Goal: Information Seeking & Learning: Learn about a topic

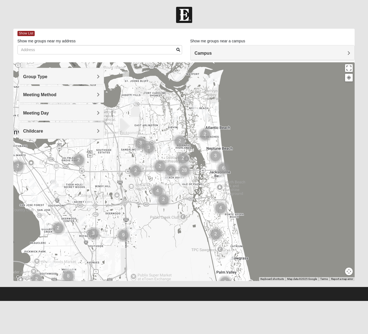
click at [223, 52] on h4 "Campus" at bounding box center [273, 53] width 156 height 5
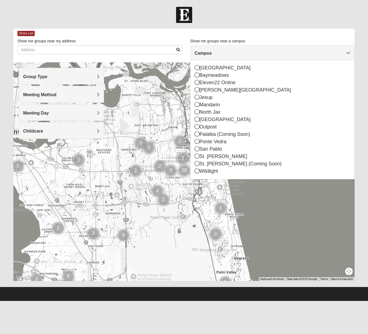
click at [163, 253] on div at bounding box center [184, 171] width 342 height 218
click at [286, 232] on div at bounding box center [184, 171] width 342 height 218
click at [197, 103] on icon at bounding box center [197, 104] width 5 height 5
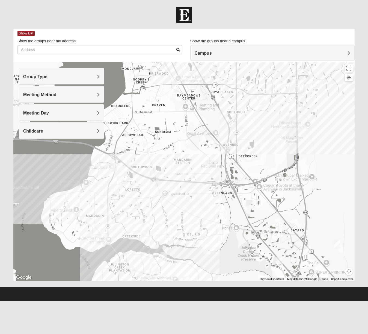
click at [182, 173] on img "Mandarin" at bounding box center [185, 168] width 10 height 13
click at [179, 174] on div "Mandarin [STREET_ADDRESS][PERSON_NAME]" at bounding box center [184, 171] width 342 height 218
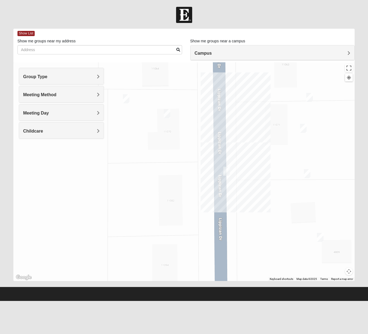
click at [127, 99] on img "On Campus Mens Schultz 32257" at bounding box center [126, 98] width 7 height 9
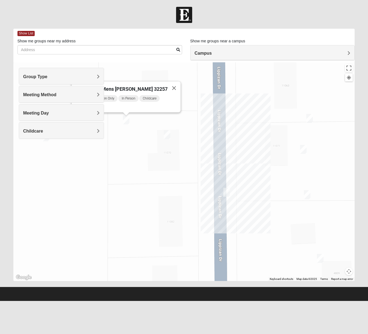
click at [168, 133] on img "On Campus Mixed Hannigan 32257" at bounding box center [167, 134] width 7 height 9
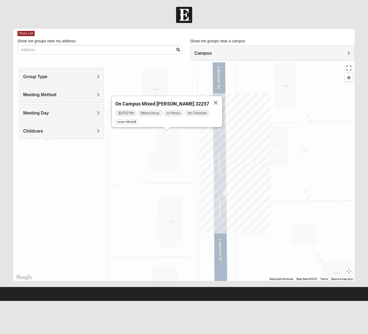
click at [227, 191] on img "On Campus Womens Monger 32257" at bounding box center [226, 192] width 7 height 9
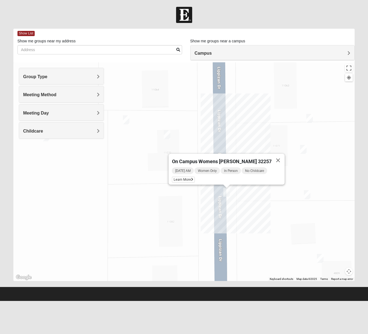
click at [307, 195] on img "On Campus Mens Hoffstatter 32257" at bounding box center [307, 194] width 7 height 9
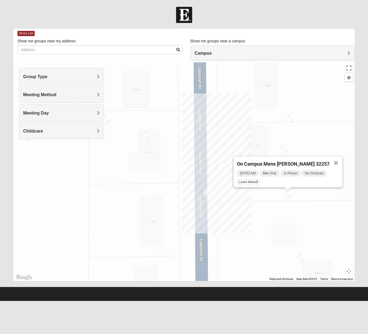
click at [286, 151] on img "On Campus Mixed Jones 32257" at bounding box center [284, 149] width 7 height 9
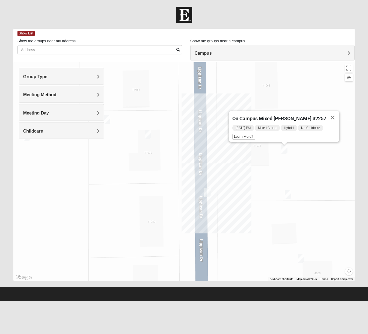
click at [301, 257] on img "On Campus Mens Willis 32257" at bounding box center [301, 258] width 7 height 9
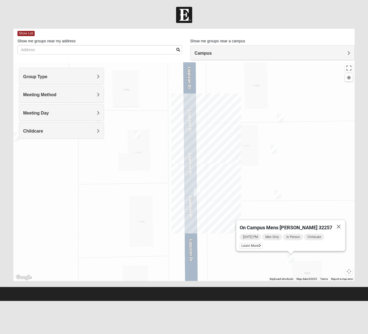
click at [280, 117] on img "On Campus Mens Gruber 32257" at bounding box center [280, 118] width 7 height 9
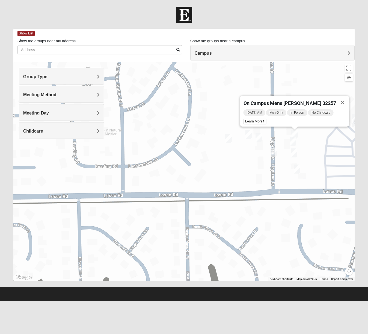
click at [229, 137] on img "On Campus Womens Perry 32257" at bounding box center [228, 138] width 7 height 9
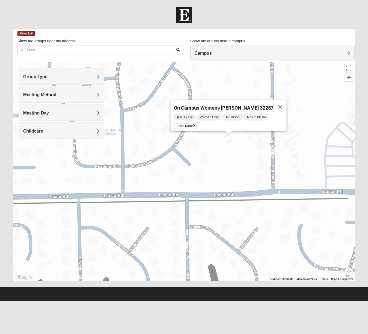
click at [249, 134] on img "On Campus Mens Schultz 32257" at bounding box center [248, 134] width 7 height 9
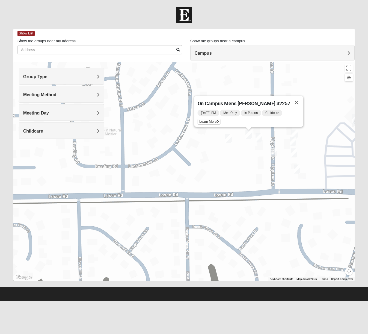
click at [261, 138] on img "On Campus Mixed Hannigan 32257" at bounding box center [259, 137] width 7 height 9
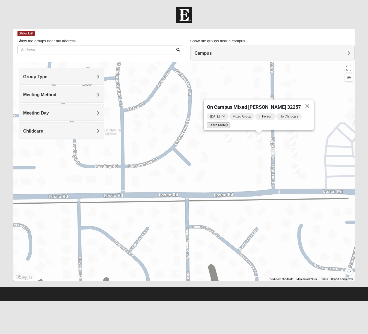
click at [220, 122] on span "Learn More" at bounding box center [218, 125] width 23 height 6
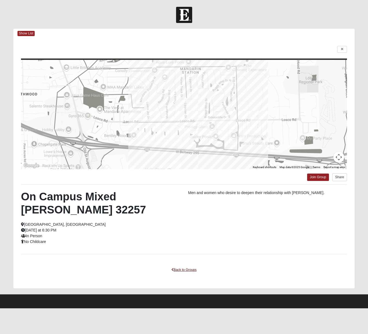
click at [185, 268] on link "Back to Groups" at bounding box center [184, 269] width 32 height 8
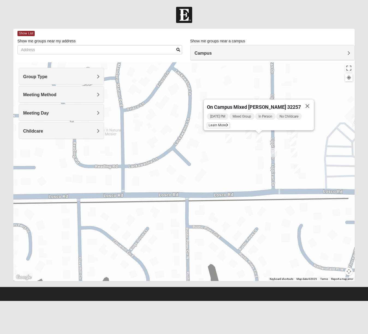
click at [274, 150] on img "On Campus Womens Monger 32257" at bounding box center [274, 152] width 7 height 9
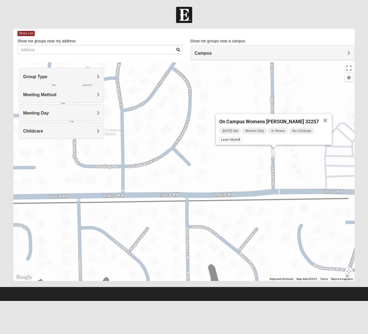
click at [300, 170] on img "On Campus Mens Willis 32257" at bounding box center [297, 168] width 7 height 9
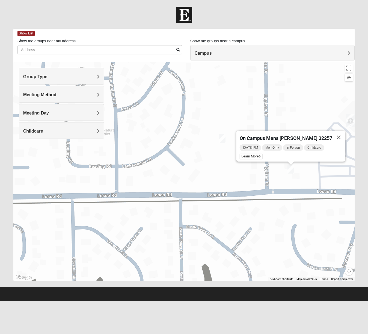
click at [305, 166] on div "On Campus Mens [PERSON_NAME] 32257 [DATE] PM Men Only In Person Childcare Learn…" at bounding box center [184, 171] width 342 height 218
click at [332, 135] on button "Close" at bounding box center [338, 137] width 13 height 13
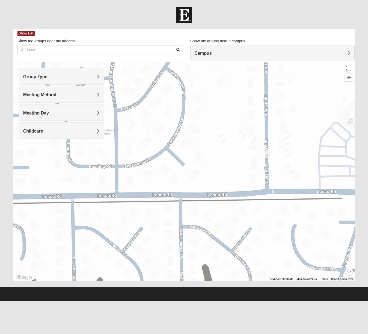
click at [289, 152] on img "On Campus Mens Hoffstatter 32257" at bounding box center [288, 152] width 7 height 9
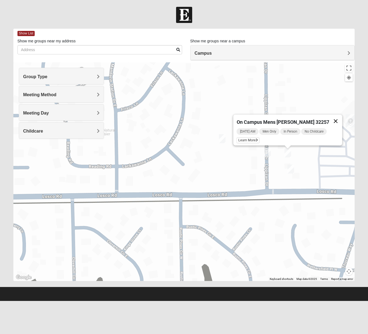
click at [334, 115] on button "Close" at bounding box center [335, 120] width 13 height 13
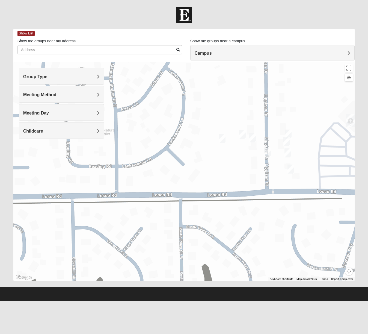
click at [285, 142] on img "On Campus Mixed Jones 32257" at bounding box center [286, 141] width 7 height 9
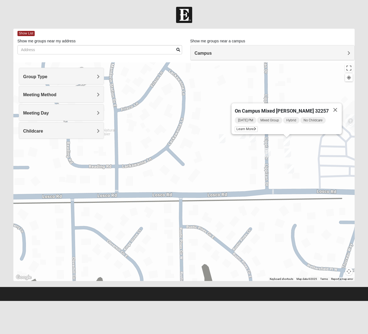
click at [278, 97] on div "On Campus Mixed [PERSON_NAME] 32257 [DATE] PM Mixed Group Hybrid No Childcare L…" at bounding box center [184, 171] width 342 height 218
click at [331, 105] on button "Close" at bounding box center [335, 109] width 13 height 13
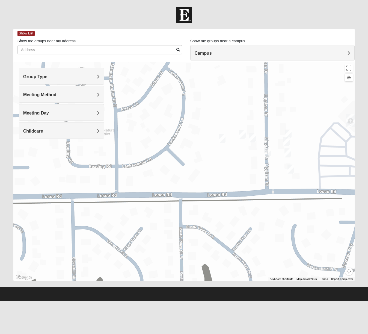
click at [288, 132] on img "On Campus Mens Gruber 32257" at bounding box center [288, 133] width 7 height 9
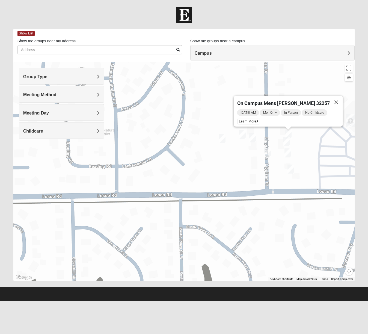
click at [308, 133] on div "On Campus Mens [PERSON_NAME] 32257 [DATE] AM Men Only In Person No Childcare Le…" at bounding box center [184, 171] width 342 height 218
